Goal: Find contact information: Find contact information

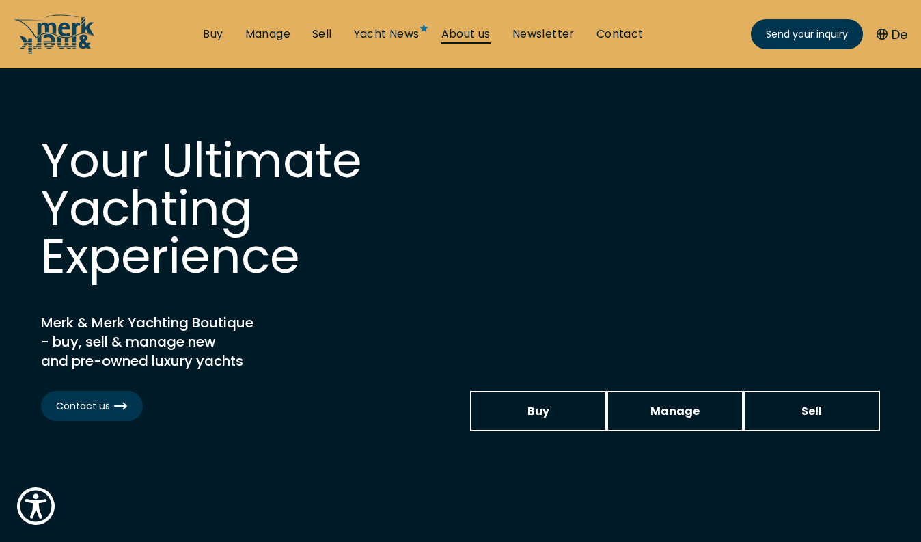
click at [464, 40] on link "About us" at bounding box center [465, 34] width 49 height 15
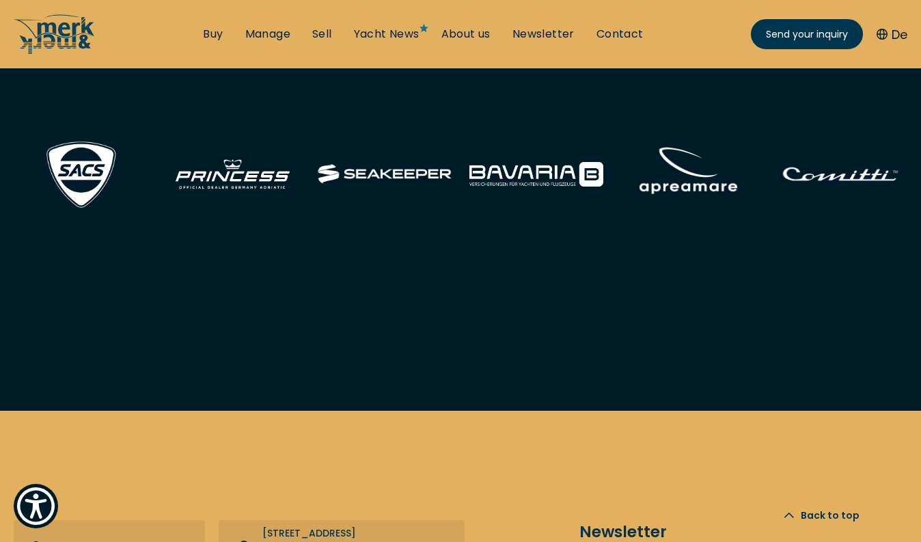
scroll to position [5142, 0]
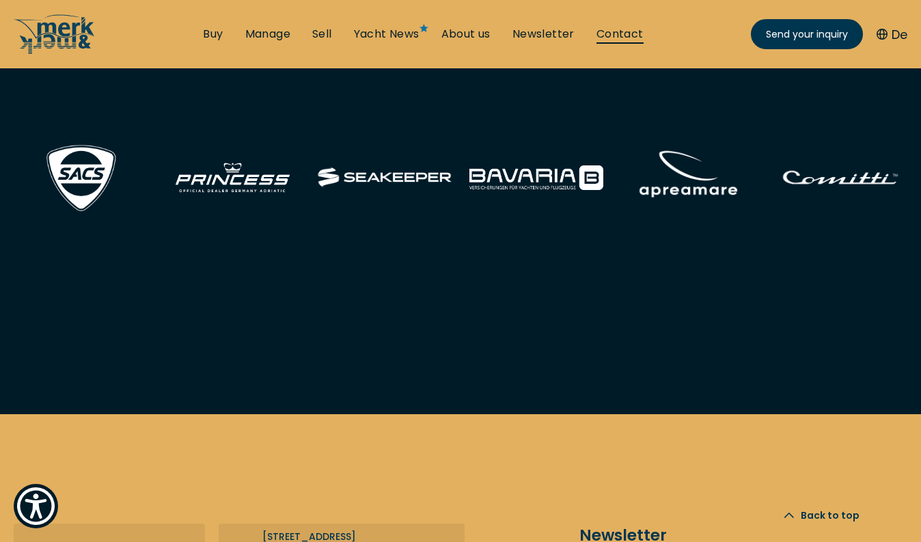
click at [618, 38] on link "Contact" at bounding box center [619, 34] width 47 height 15
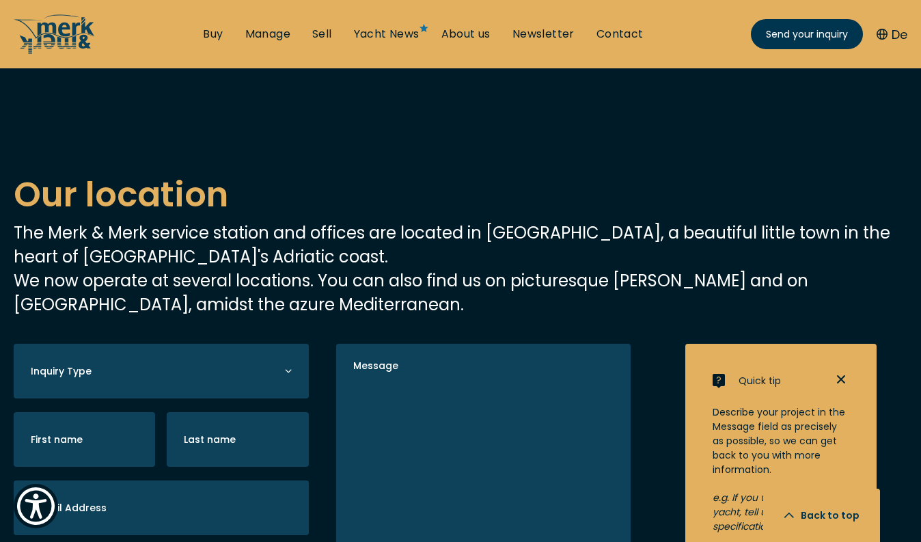
scroll to position [2312, 0]
click at [266, 222] on p "The Merk & Merk service station and offices are located in [GEOGRAPHIC_DATA], a…" at bounding box center [461, 269] width 894 height 96
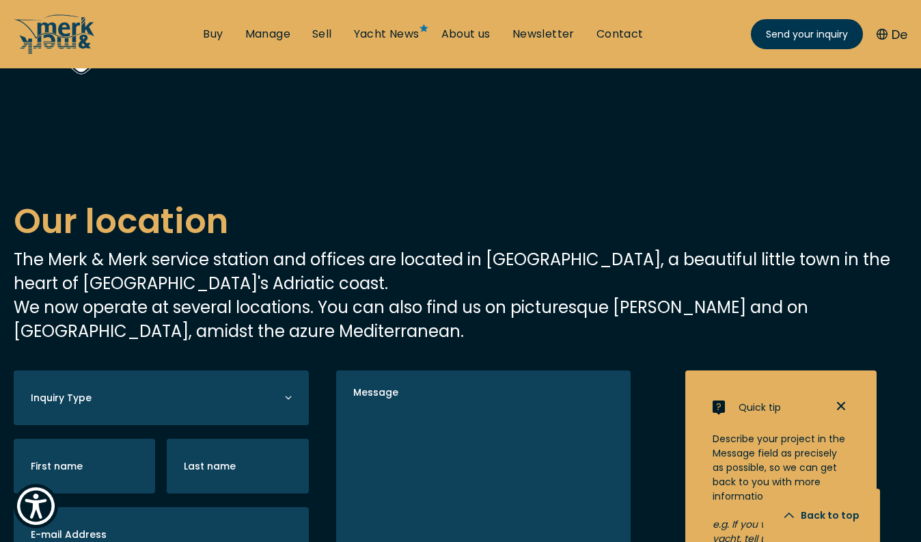
scroll to position [2299, 0]
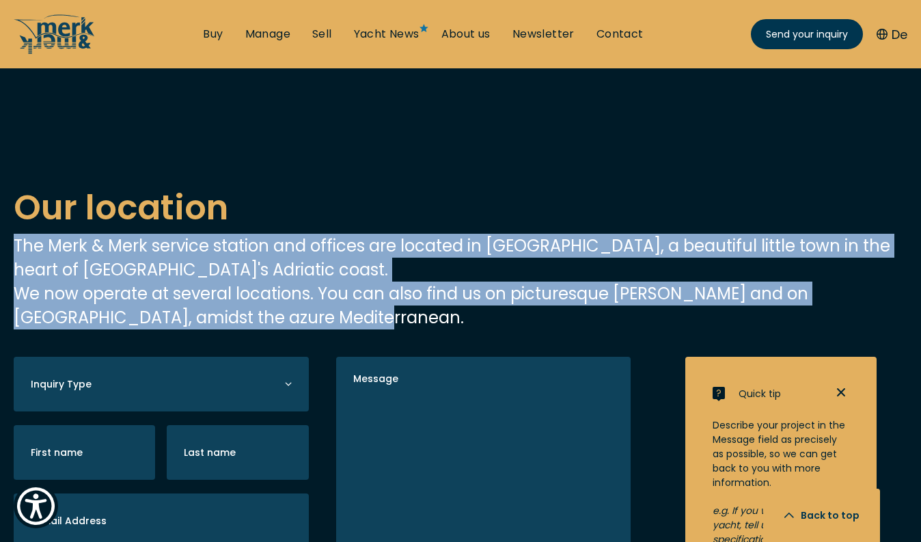
drag, startPoint x: 279, startPoint y: 241, endPoint x: 11, endPoint y: 175, distance: 276.5
click at [11, 182] on div "Our location The [GEOGRAPHIC_DATA] service station and offices are located in […" at bounding box center [460, 256] width 921 height 148
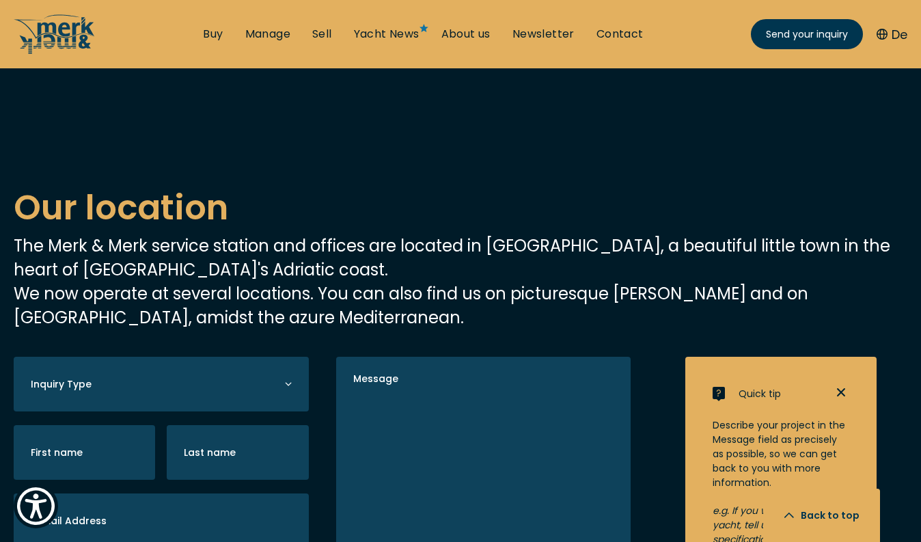
click at [205, 234] on p "The Merk & Merk service station and offices are located in [GEOGRAPHIC_DATA], a…" at bounding box center [461, 282] width 894 height 96
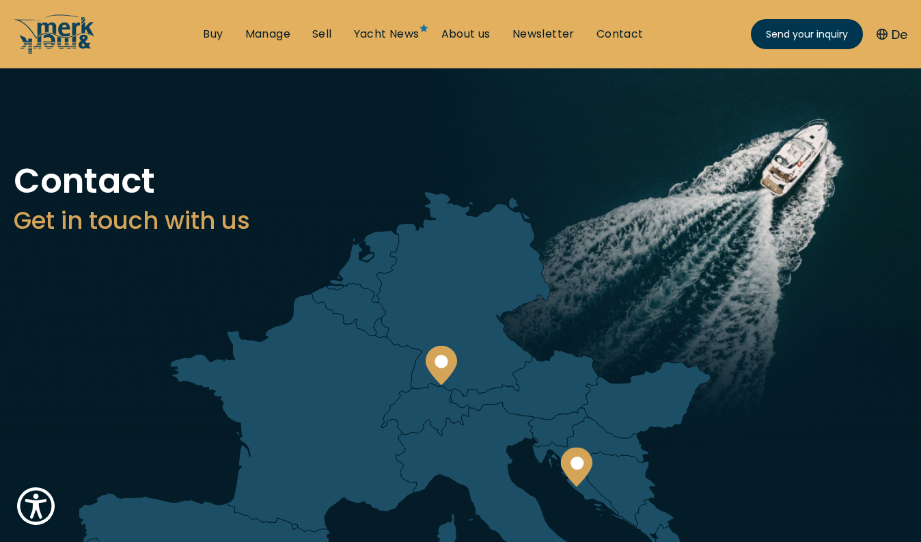
scroll to position [0, 0]
click at [56, 39] on icon "/" at bounding box center [55, 34] width 82 height 41
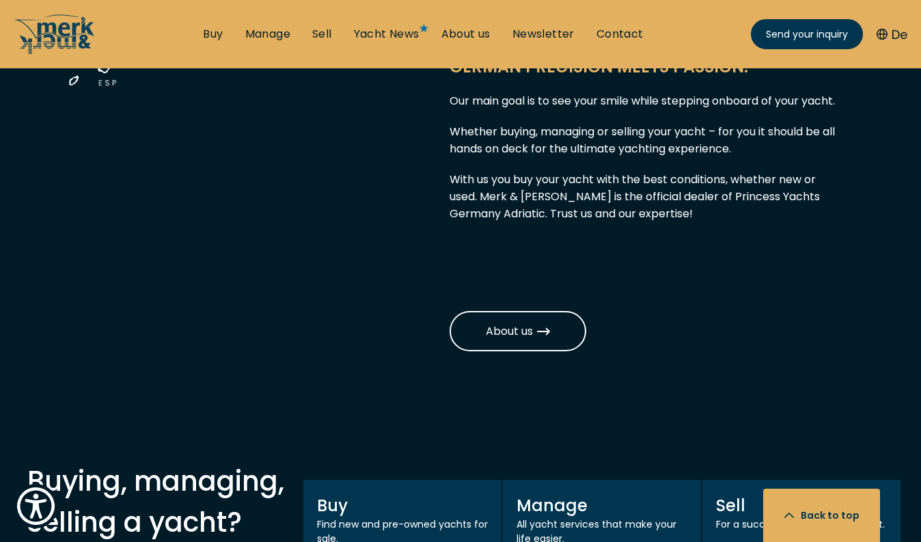
scroll to position [781, 0]
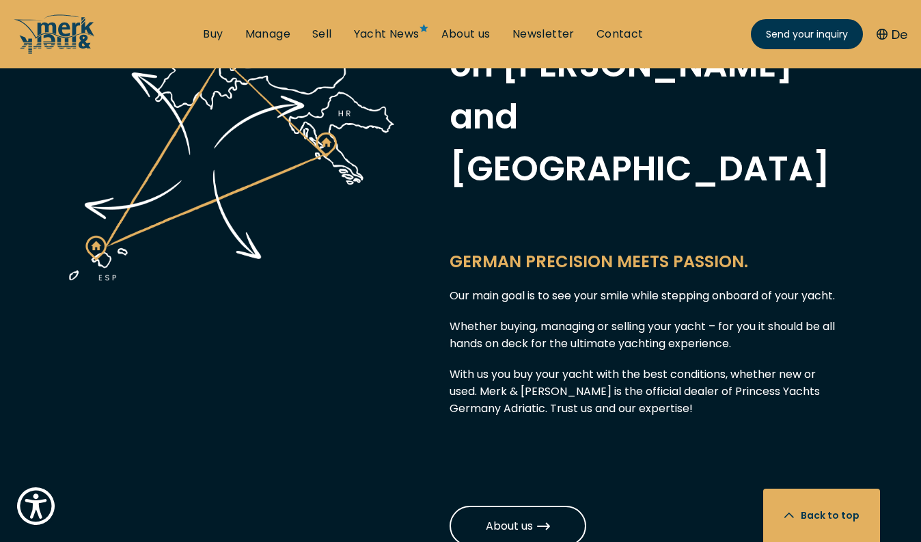
click at [454, 287] on p "Our main goal is to see your smile while stepping onboard of your yacht." at bounding box center [643, 295] width 389 height 17
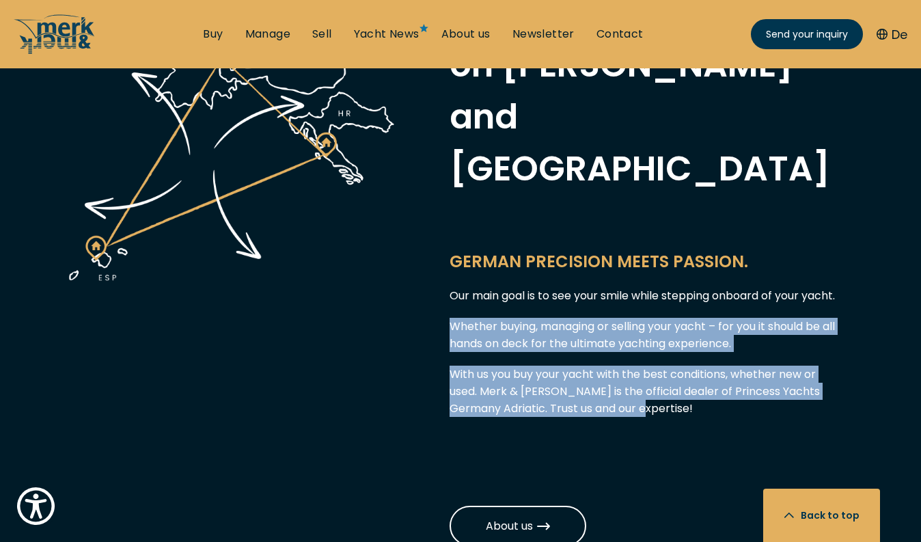
drag, startPoint x: 453, startPoint y: 290, endPoint x: 649, endPoint y: 373, distance: 212.8
click at [649, 373] on div "Merk & Merk – your yachting partner in [GEOGRAPHIC_DATA], on [PERSON_NAME] and …" at bounding box center [644, 214] width 458 height 731
click at [649, 373] on p "With us you buy your yacht with the best conditions, whether new or used. Merk …" at bounding box center [643, 390] width 389 height 51
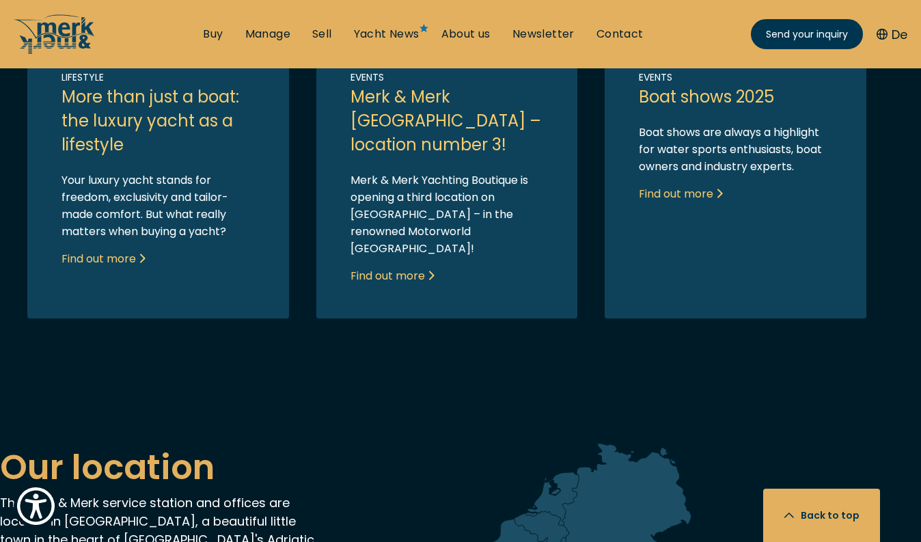
scroll to position [3353, 0]
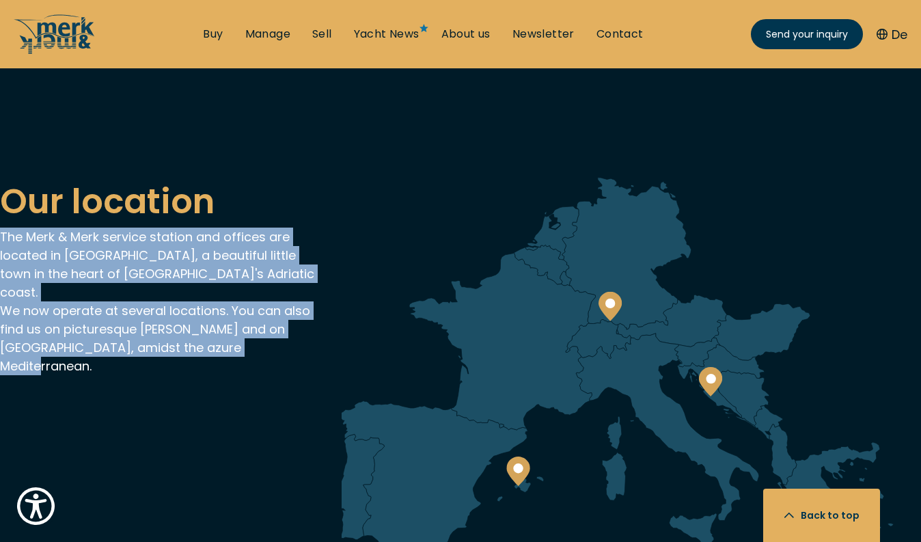
drag, startPoint x: 262, startPoint y: 280, endPoint x: 1, endPoint y: 191, distance: 276.5
click at [1, 227] on p "The Merk & Merk service station and offices are located in [GEOGRAPHIC_DATA], a…" at bounding box center [164, 301] width 328 height 148
copy p "The Merk & Merk service station and offices are located in [GEOGRAPHIC_DATA], a…"
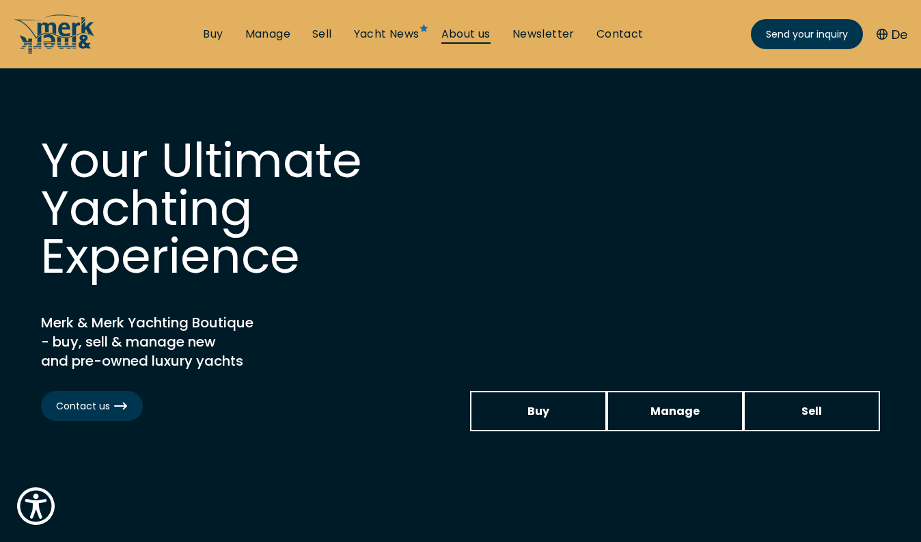
click at [473, 38] on link "About us" at bounding box center [465, 34] width 49 height 15
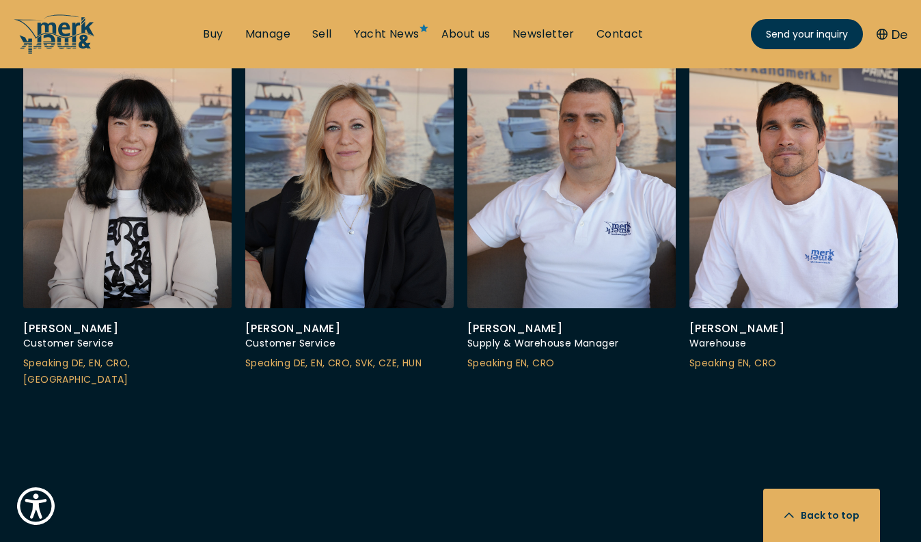
scroll to position [4028, 0]
